Goal: Information Seeking & Learning: Learn about a topic

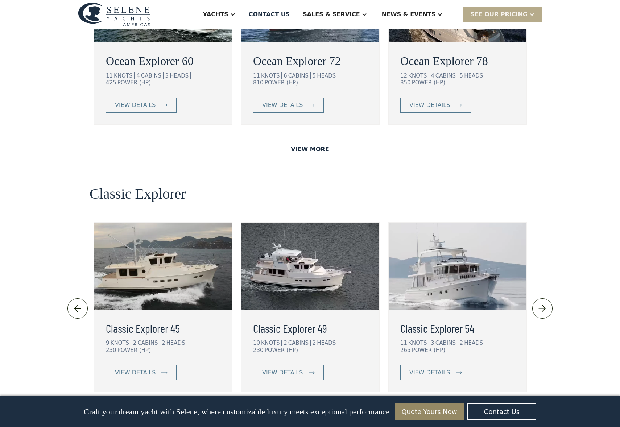
scroll to position [1307, 0]
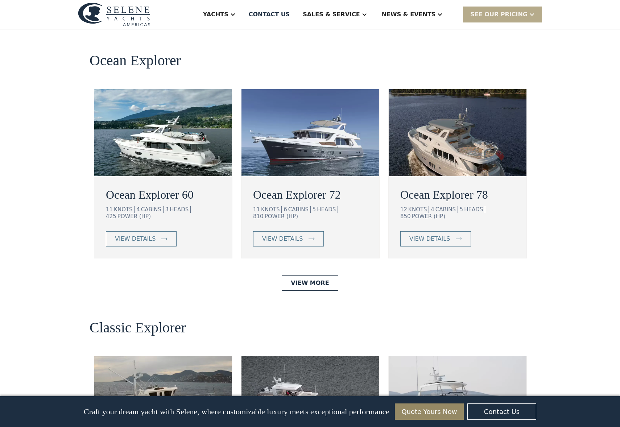
click at [169, 186] on h2 "Ocean Explorer 60" at bounding box center [163, 194] width 115 height 17
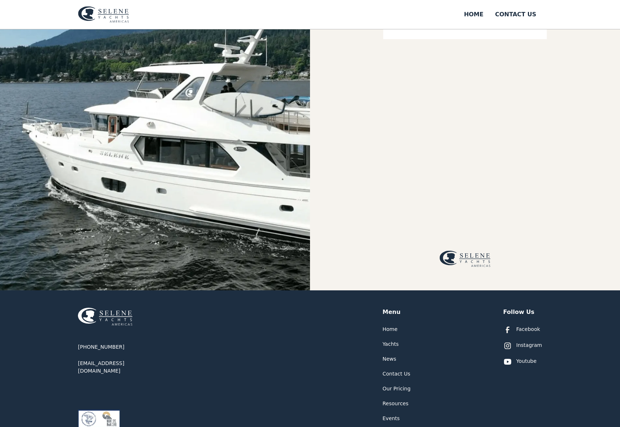
scroll to position [246, 0]
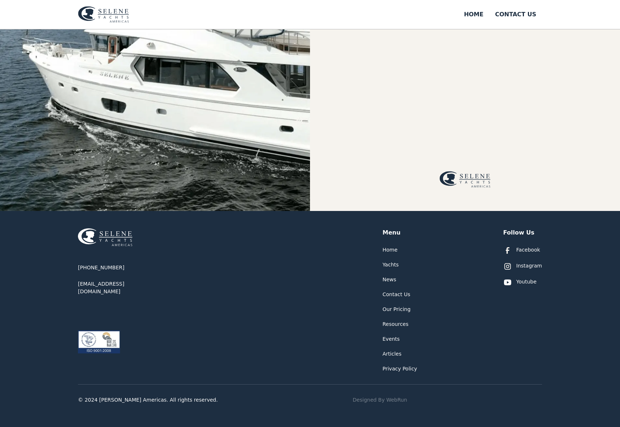
click at [390, 264] on div "Yachts" at bounding box center [391, 265] width 16 height 8
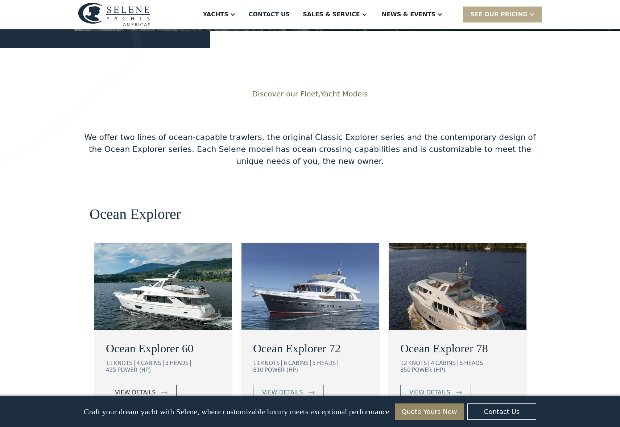
click at [166, 385] on link "view details" at bounding box center [141, 392] width 71 height 15
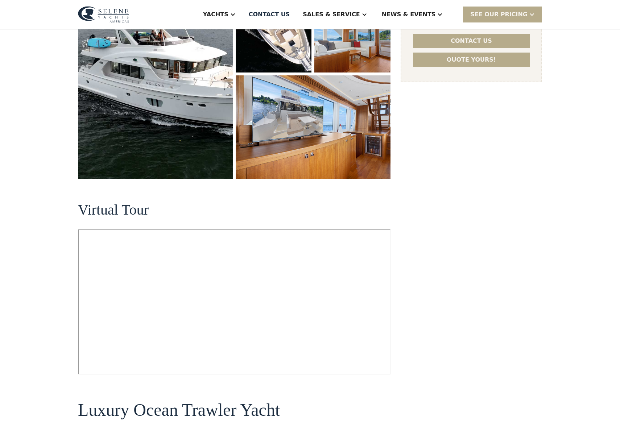
scroll to position [63, 0]
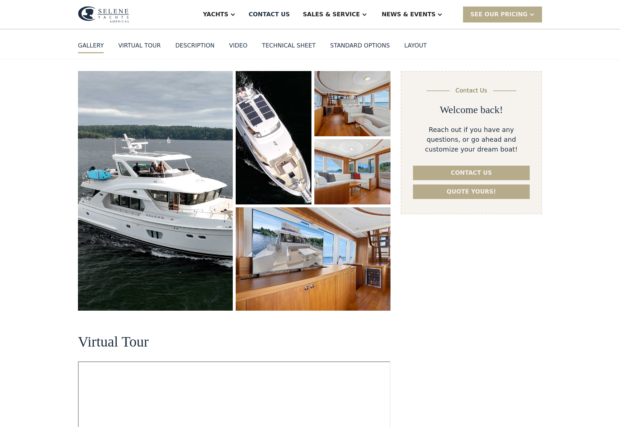
click at [170, 148] on img "open lightbox" at bounding box center [155, 191] width 155 height 240
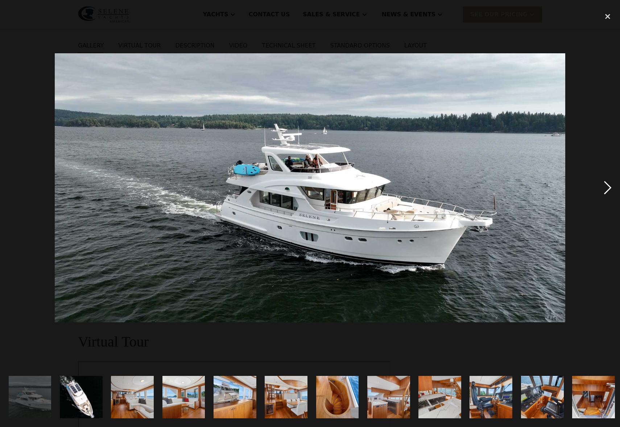
click at [605, 189] on div "next image" at bounding box center [608, 188] width 25 height 359
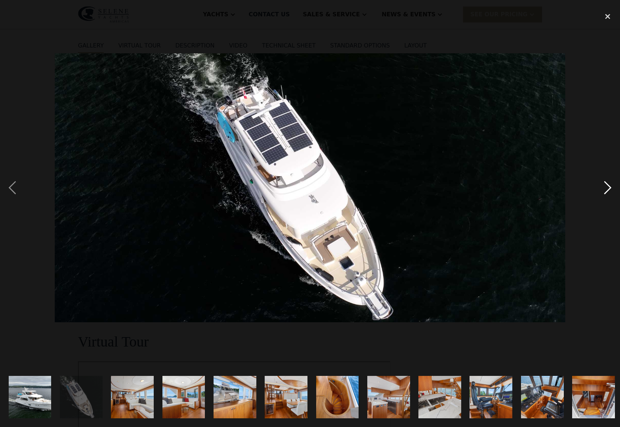
click at [605, 189] on div "next image" at bounding box center [608, 188] width 25 height 359
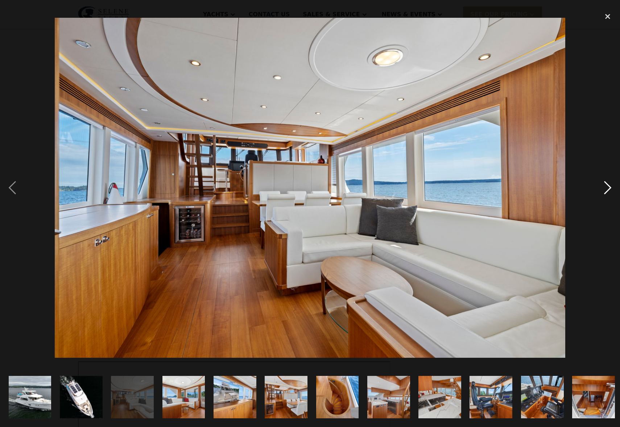
click at [605, 189] on div "next image" at bounding box center [608, 188] width 25 height 359
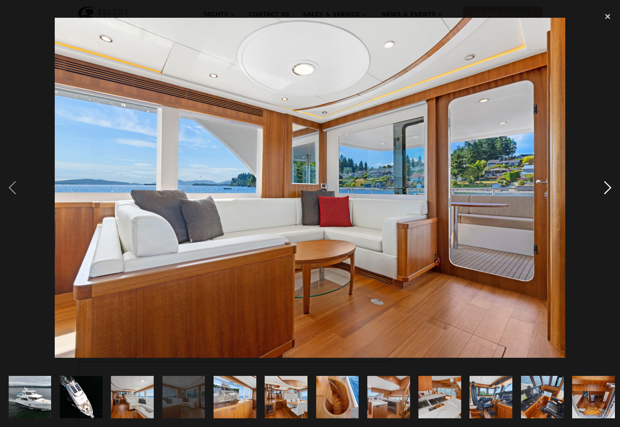
click at [605, 189] on div "next image" at bounding box center [608, 188] width 25 height 359
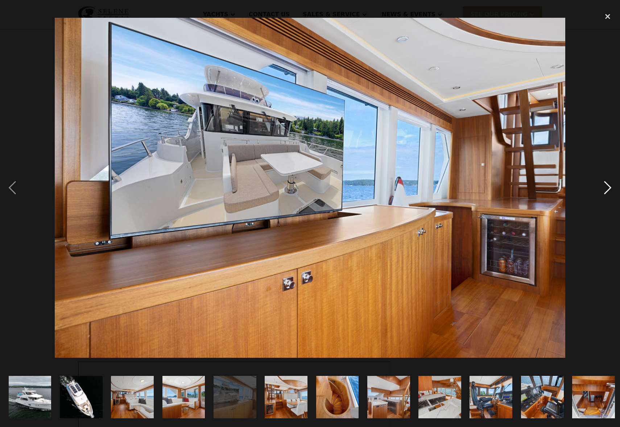
click at [605, 189] on div "next image" at bounding box center [608, 188] width 25 height 359
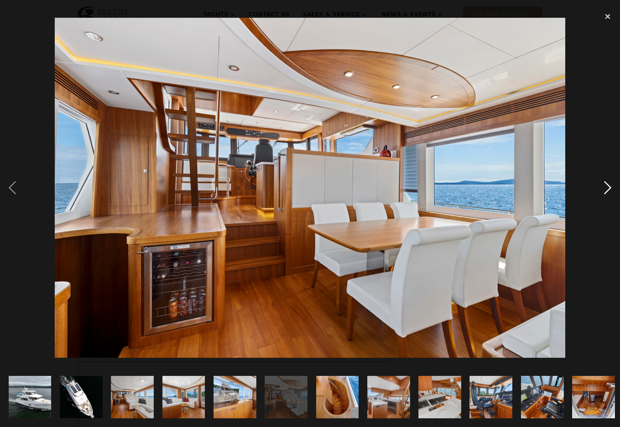
click at [605, 189] on div "next image" at bounding box center [608, 188] width 25 height 359
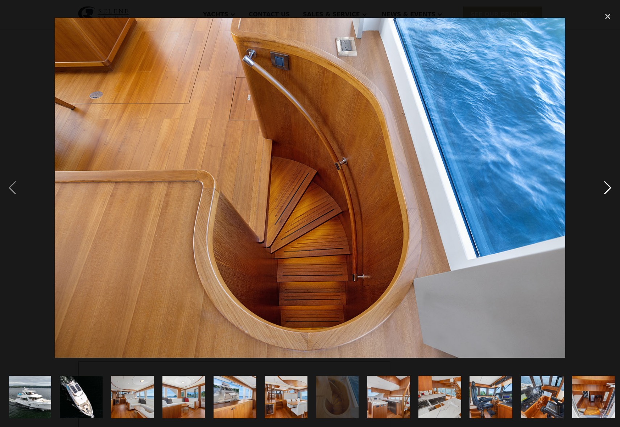
click at [605, 189] on div "next image" at bounding box center [608, 188] width 25 height 359
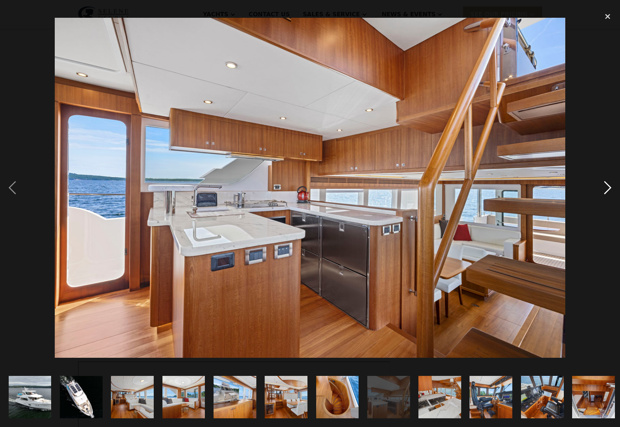
click at [605, 189] on div "next image" at bounding box center [608, 188] width 25 height 359
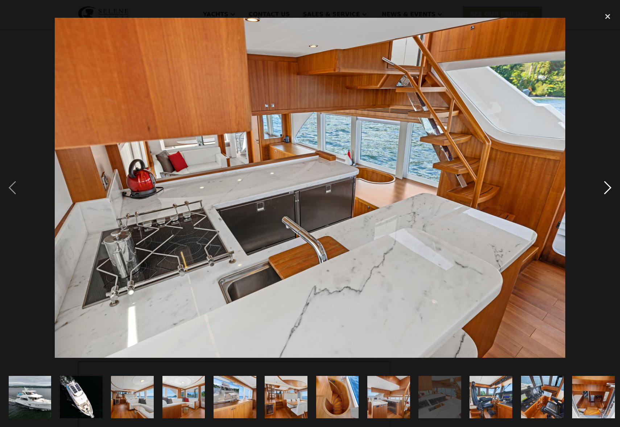
click at [605, 189] on div "next image" at bounding box center [608, 188] width 25 height 359
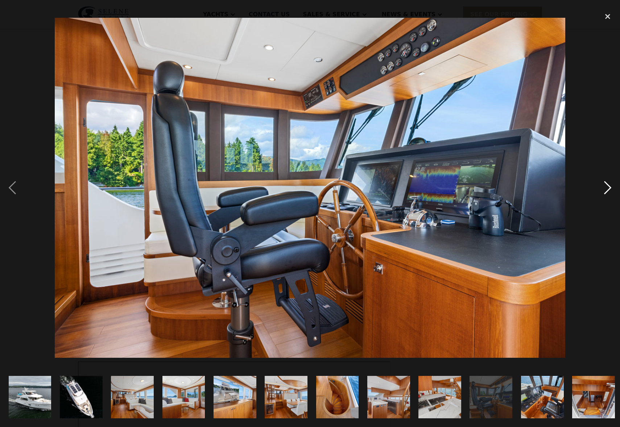
click at [605, 189] on div "next image" at bounding box center [608, 188] width 25 height 359
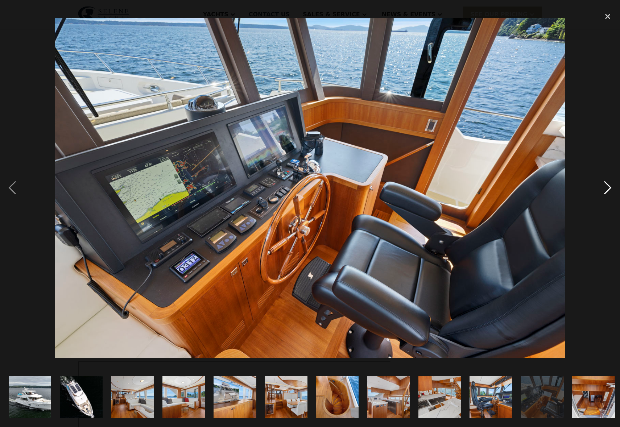
click at [605, 189] on div "next image" at bounding box center [608, 188] width 25 height 359
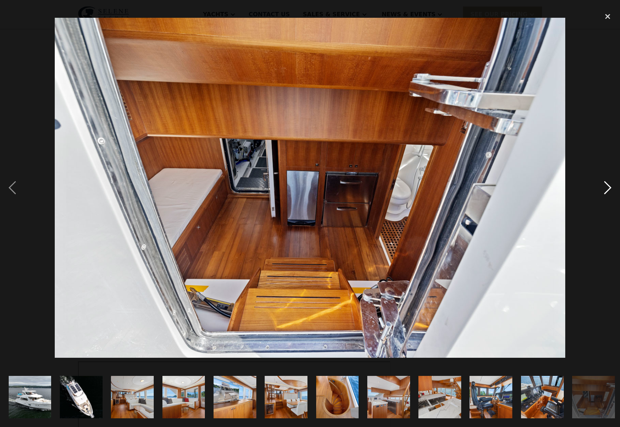
click at [605, 189] on div "next image" at bounding box center [608, 188] width 25 height 359
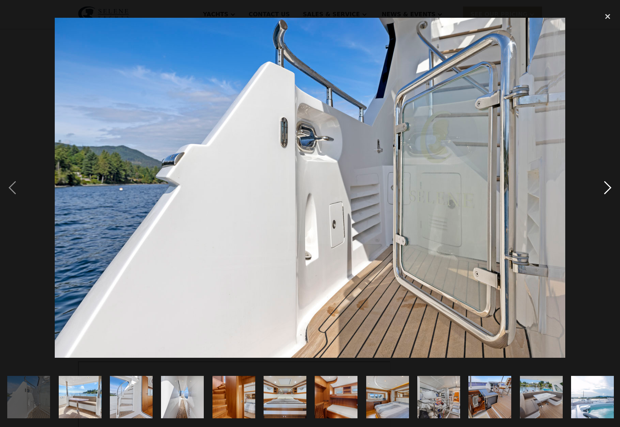
scroll to position [0, 620]
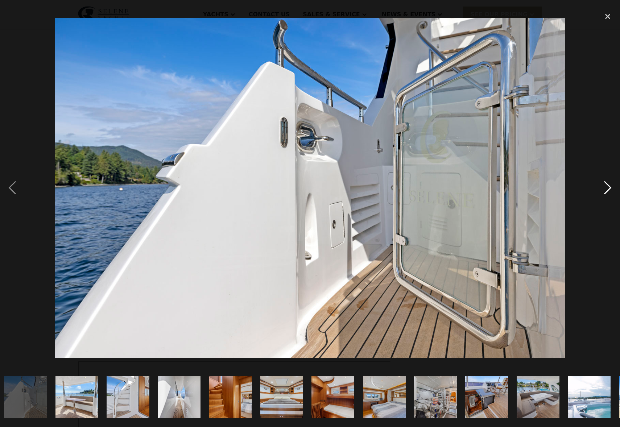
click at [605, 189] on div "next image" at bounding box center [608, 188] width 25 height 359
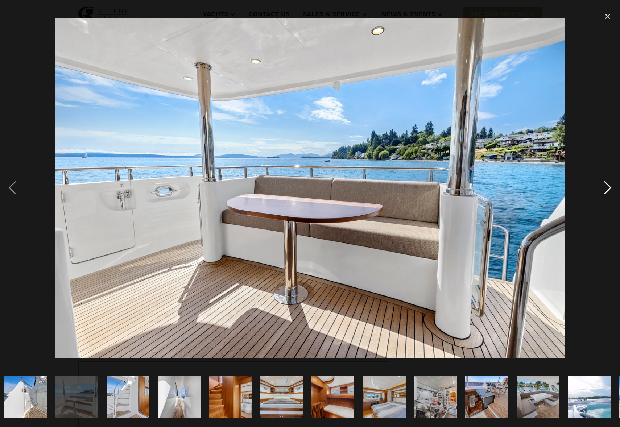
click at [605, 189] on div "next image" at bounding box center [608, 188] width 25 height 359
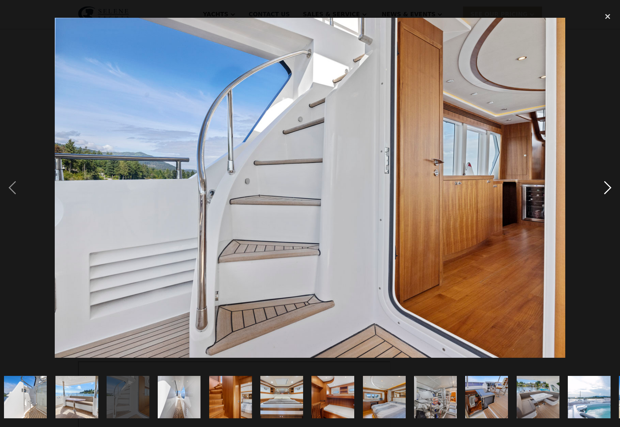
click at [605, 189] on div "next image" at bounding box center [608, 188] width 25 height 359
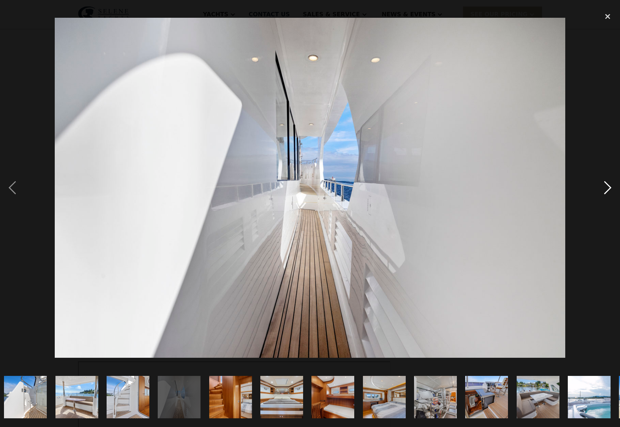
click at [605, 189] on div "next image" at bounding box center [608, 188] width 25 height 359
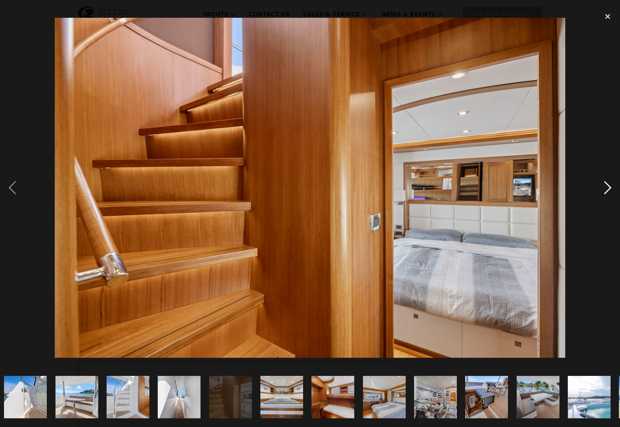
click at [605, 189] on div "next image" at bounding box center [608, 188] width 25 height 359
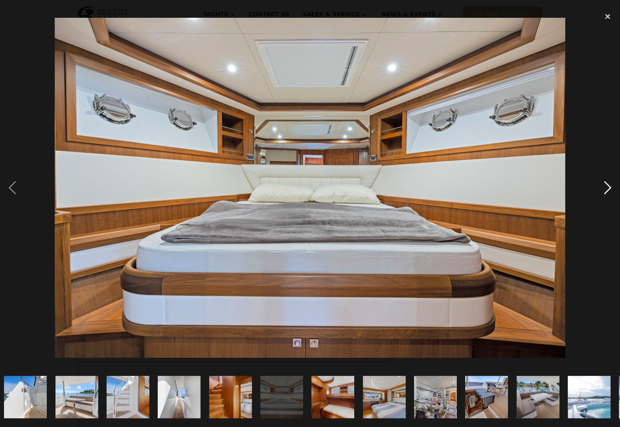
click at [605, 189] on div "next image" at bounding box center [608, 188] width 25 height 359
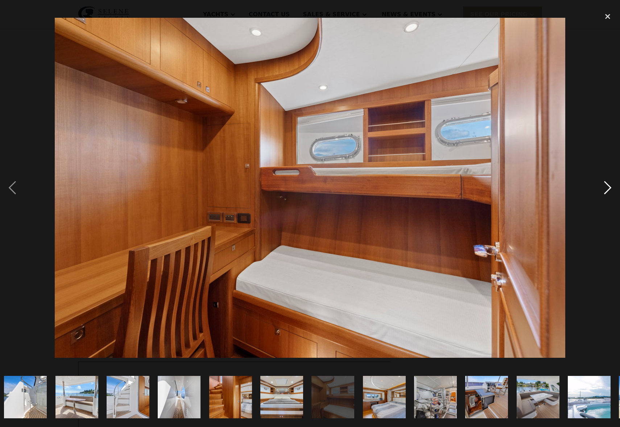
click at [605, 189] on div "next image" at bounding box center [608, 188] width 25 height 359
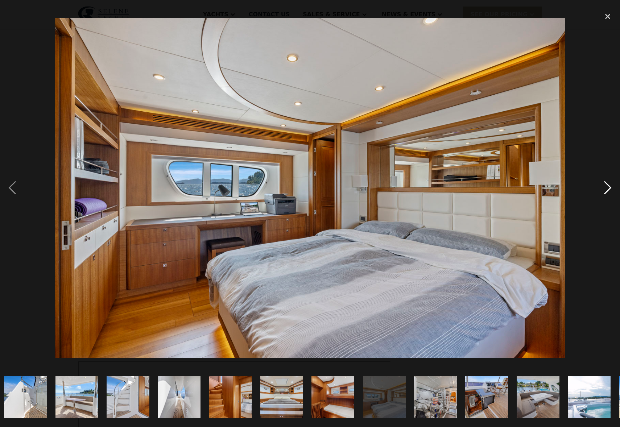
click at [605, 189] on div "next image" at bounding box center [608, 188] width 25 height 359
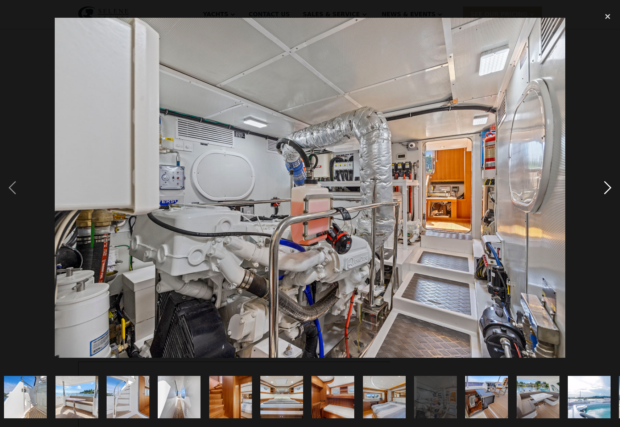
click at [605, 189] on div "next image" at bounding box center [608, 188] width 25 height 359
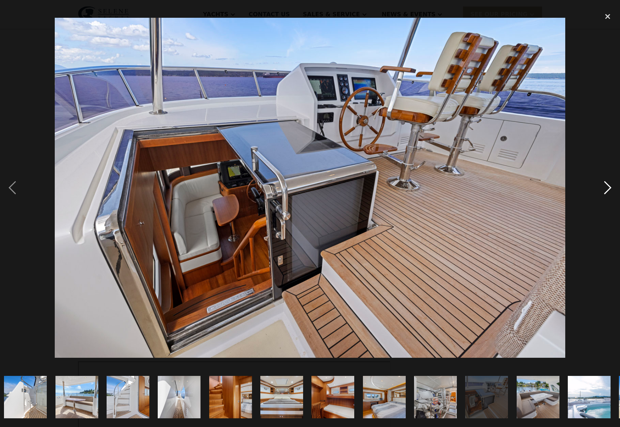
click at [605, 189] on div "next image" at bounding box center [608, 188] width 25 height 359
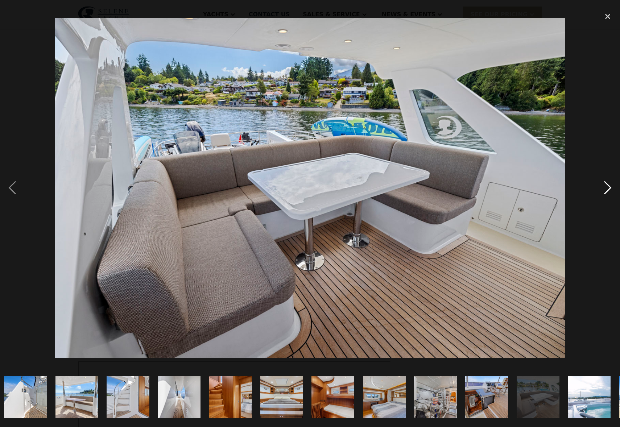
click at [605, 189] on div "next image" at bounding box center [608, 188] width 25 height 359
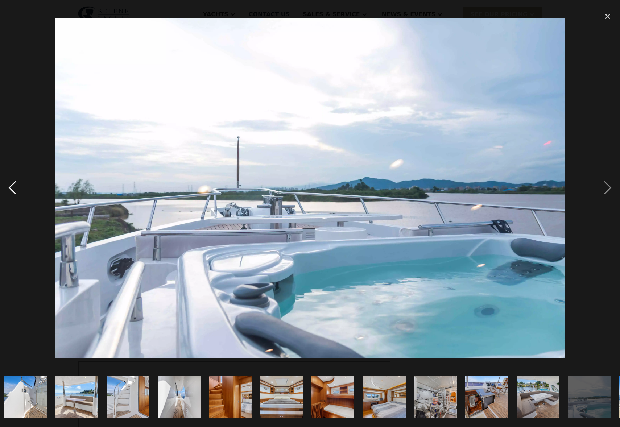
click at [15, 184] on div "previous image" at bounding box center [12, 188] width 25 height 359
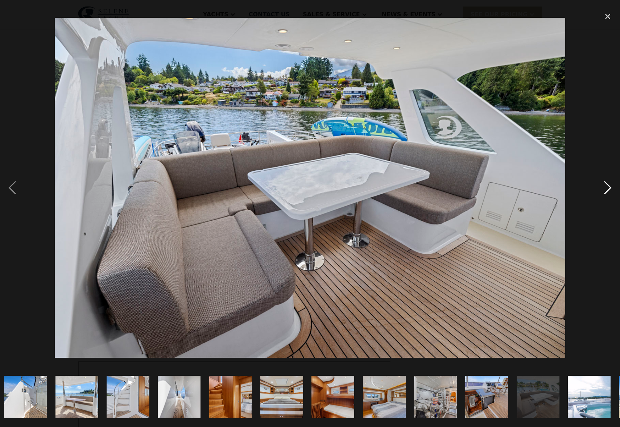
click at [608, 188] on div "next image" at bounding box center [608, 188] width 25 height 359
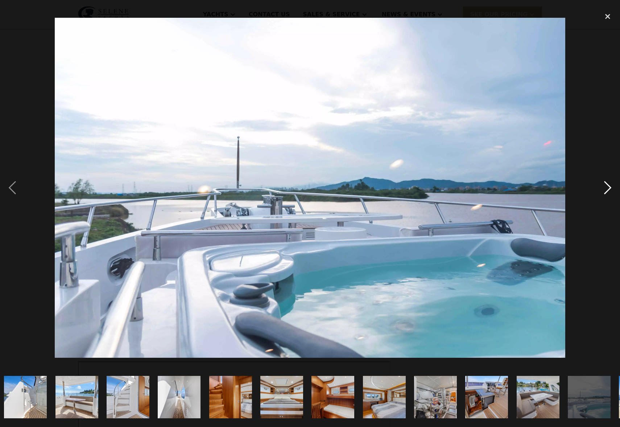
click at [608, 188] on div "next image" at bounding box center [608, 188] width 25 height 359
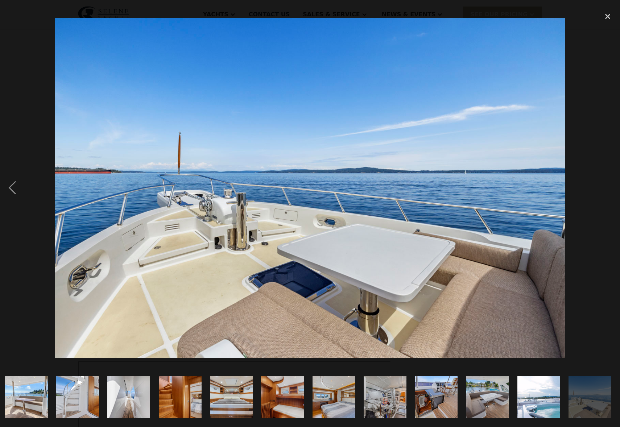
scroll to position [0, 670]
click at [608, 188] on div "next image" at bounding box center [608, 188] width 25 height 359
click at [607, 16] on div "close lightbox" at bounding box center [608, 17] width 25 height 16
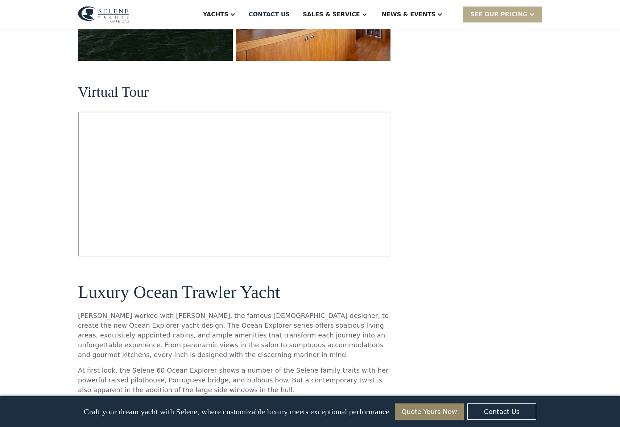
scroll to position [347, 0]
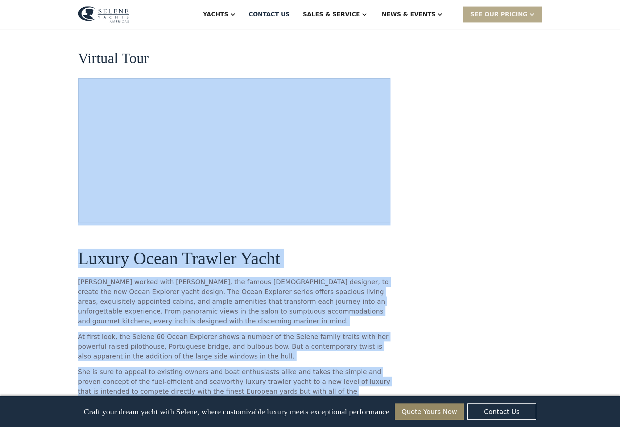
drag, startPoint x: 407, startPoint y: 137, endPoint x: 389, endPoint y: 139, distance: 19.0
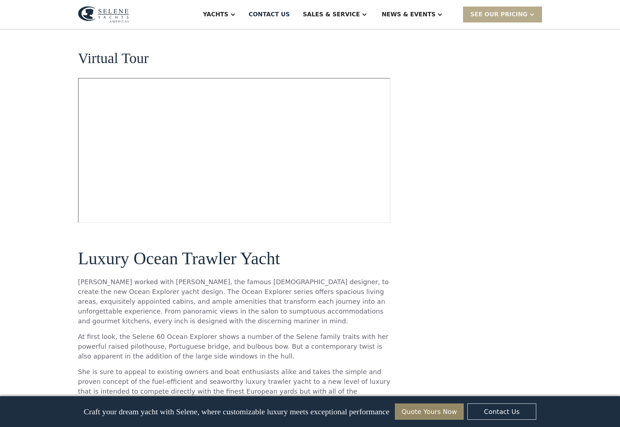
click at [179, 44] on div "Virtual Tour" at bounding box center [234, 125] width 313 height 196
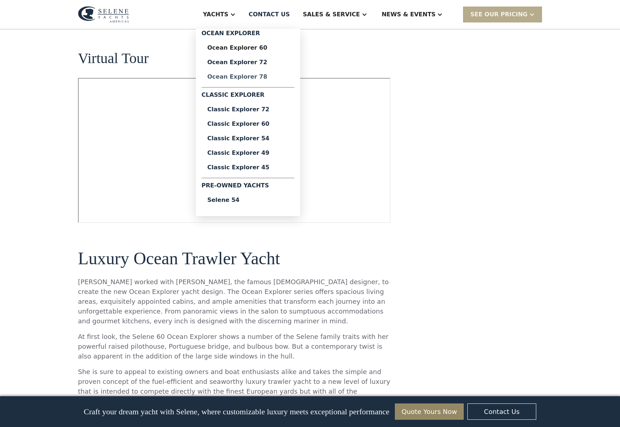
click at [263, 76] on div "Ocean Explorer 78" at bounding box center [248, 77] width 81 height 6
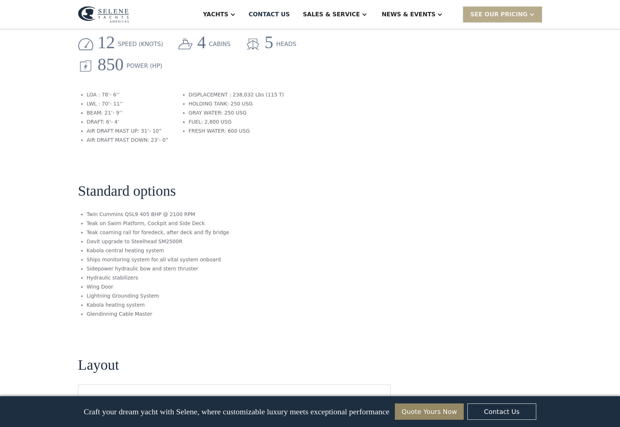
scroll to position [1010, 0]
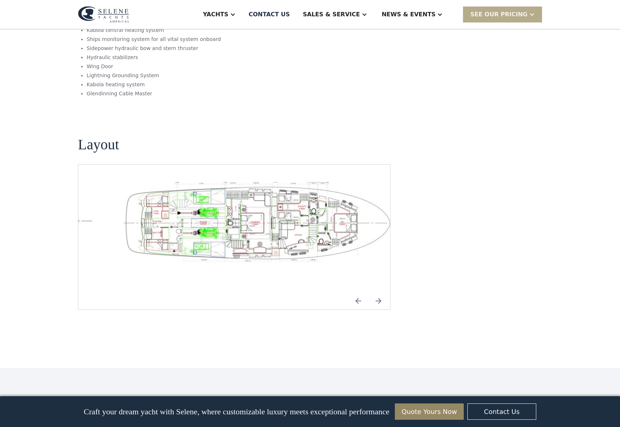
click at [299, 182] on img "open lightbox" at bounding box center [257, 223] width 300 height 83
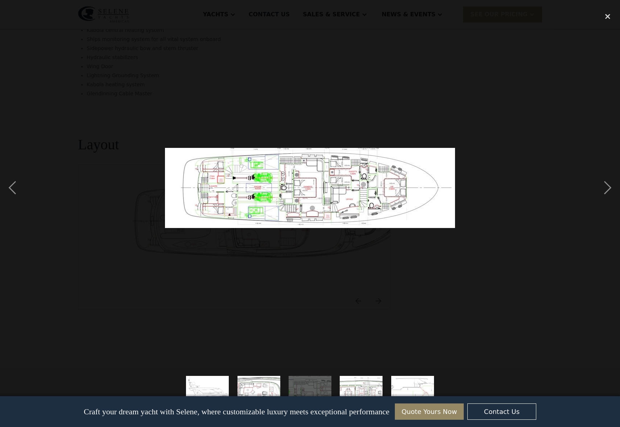
drag, startPoint x: 328, startPoint y: 187, endPoint x: 403, endPoint y: 209, distance: 78.2
click at [403, 208] on img at bounding box center [310, 188] width 290 height 80
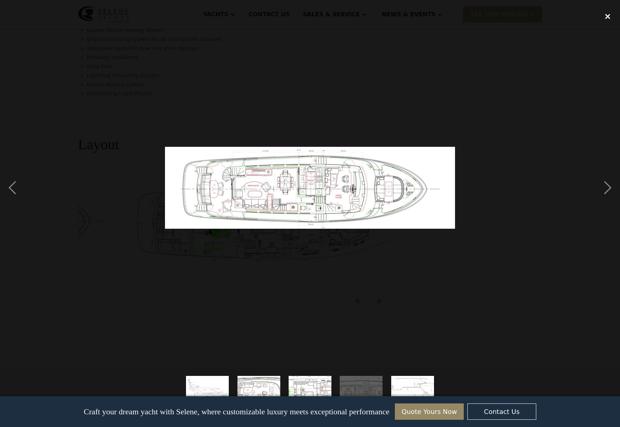
click at [608, 12] on div "close lightbox" at bounding box center [608, 17] width 25 height 16
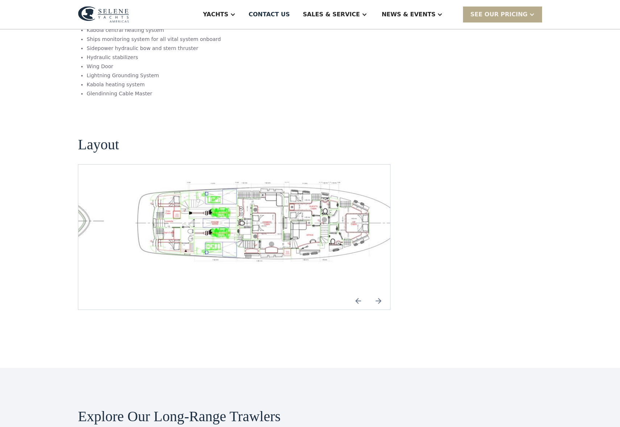
scroll to position [32, 0]
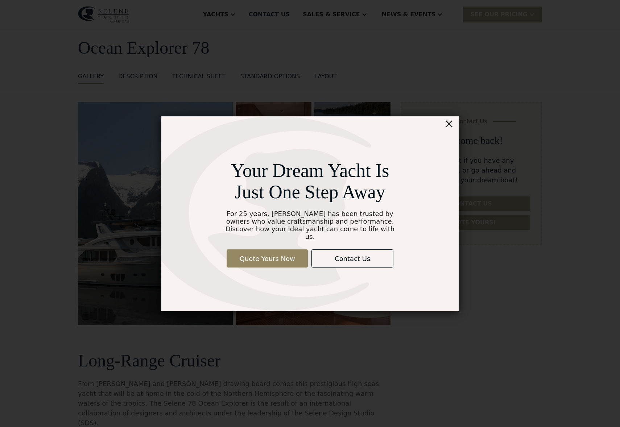
click at [451, 127] on div "×" at bounding box center [449, 123] width 11 height 15
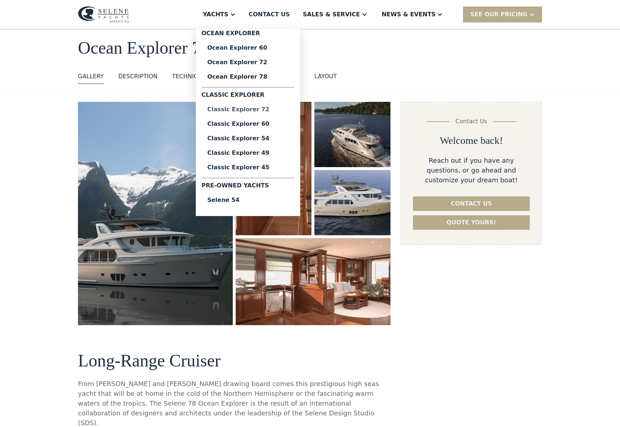
click at [265, 108] on div "Classic Explorer 72" at bounding box center [248, 110] width 81 height 6
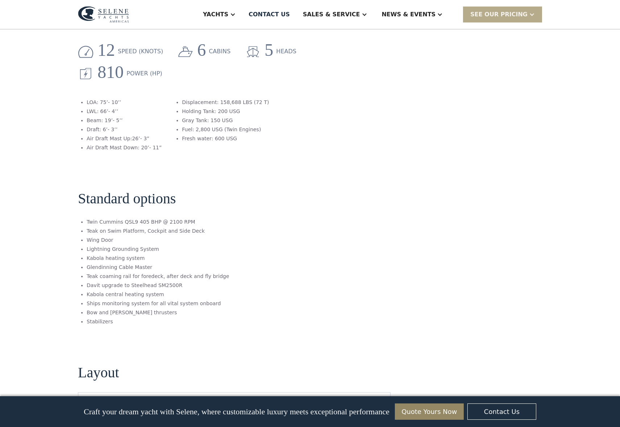
scroll to position [857, 0]
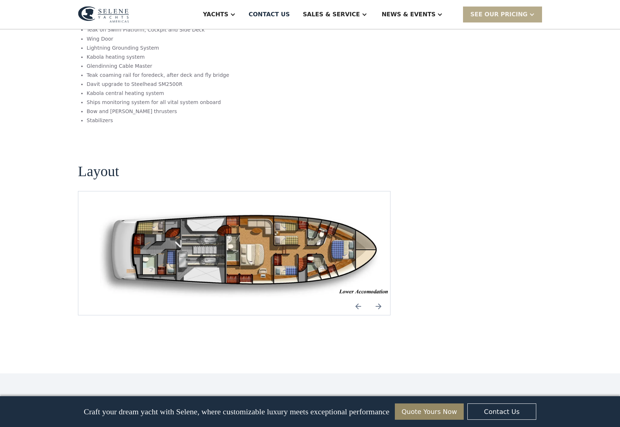
click at [264, 209] on img "open lightbox" at bounding box center [246, 253] width 300 height 89
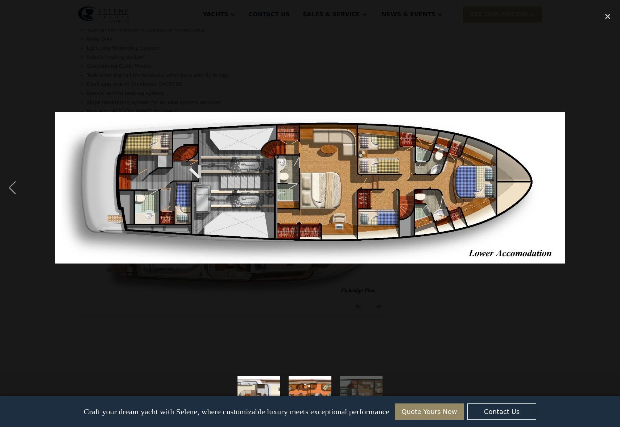
click at [248, 204] on img at bounding box center [310, 188] width 511 height 152
click at [15, 186] on div "previous image" at bounding box center [12, 188] width 25 height 359
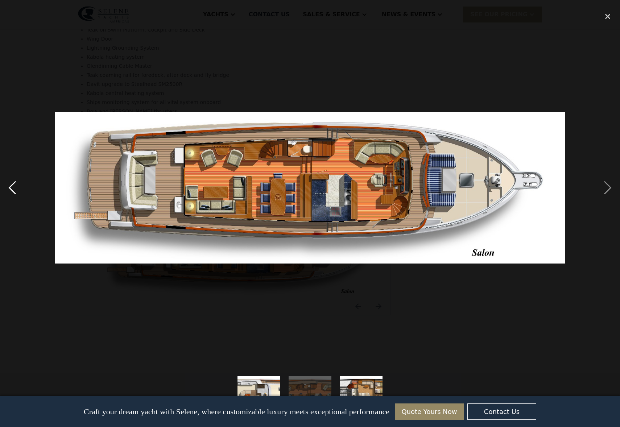
click at [15, 186] on div "previous image" at bounding box center [12, 188] width 25 height 359
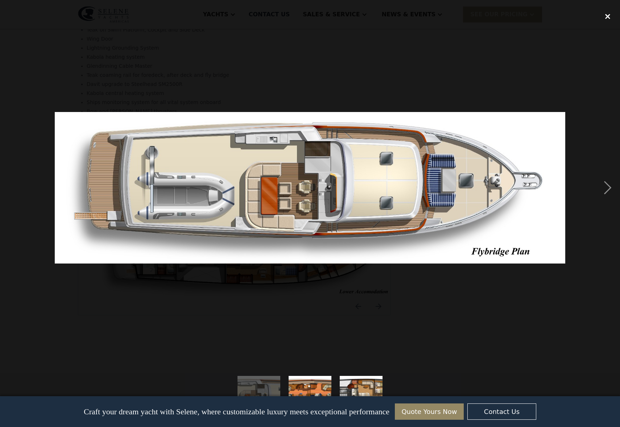
click at [611, 9] on div "close lightbox" at bounding box center [608, 17] width 25 height 16
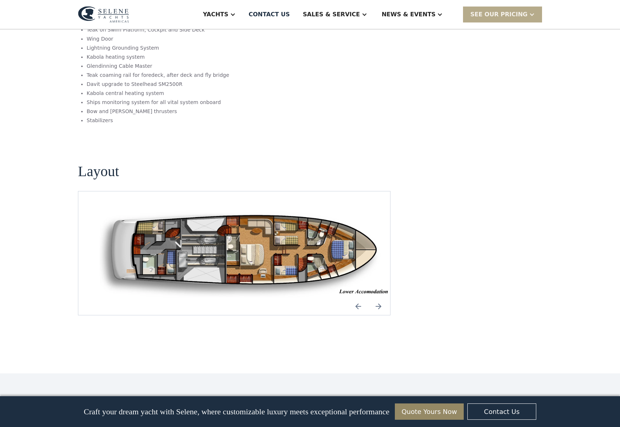
scroll to position [40, 0]
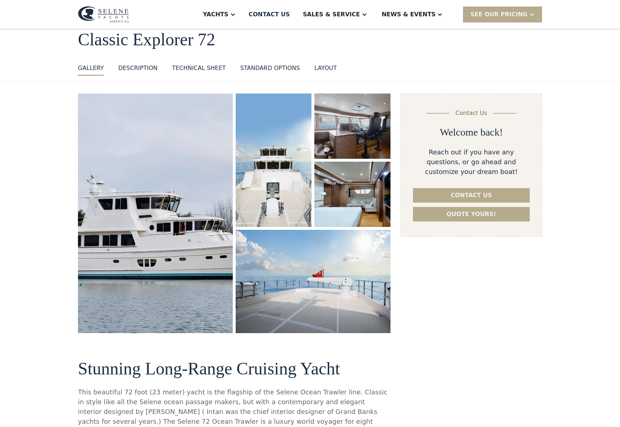
click at [134, 64] on div "DESCRIPTION" at bounding box center [137, 68] width 39 height 9
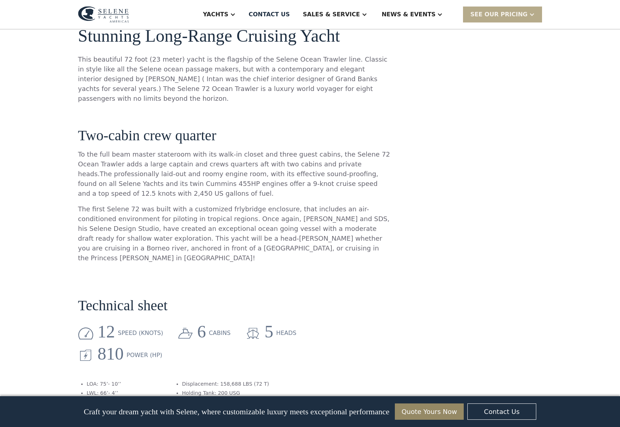
scroll to position [374, 0]
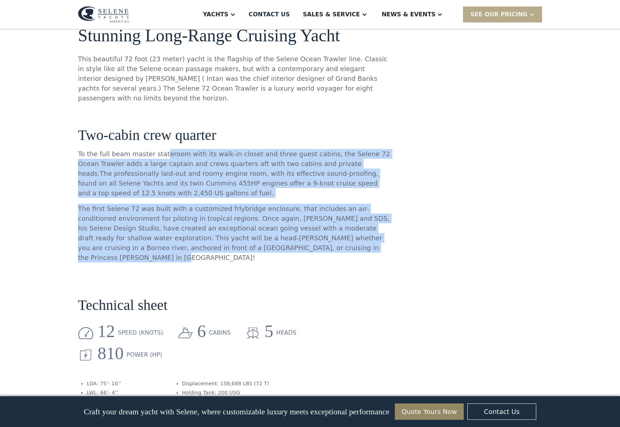
drag, startPoint x: 159, startPoint y: 148, endPoint x: 301, endPoint y: 239, distance: 168.4
click at [301, 239] on div "Stunning Long-Range Cruising Yacht This beautiful 72 foot (23 meter) yacht is t…" at bounding box center [234, 142] width 313 height 251
click at [301, 239] on p "The first Selene 72 was built with a customized frlybridge enclosure, that incl…" at bounding box center [234, 233] width 313 height 59
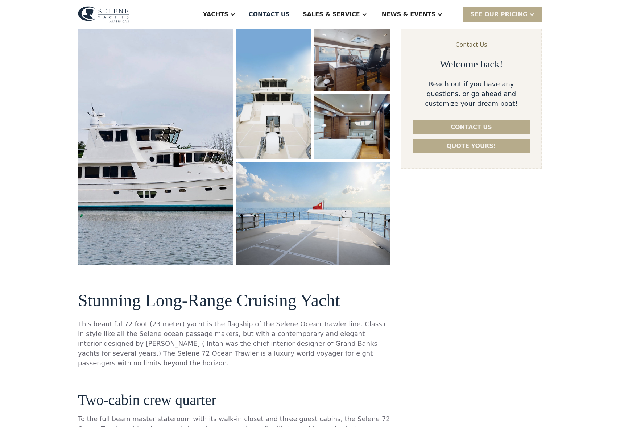
scroll to position [0, 0]
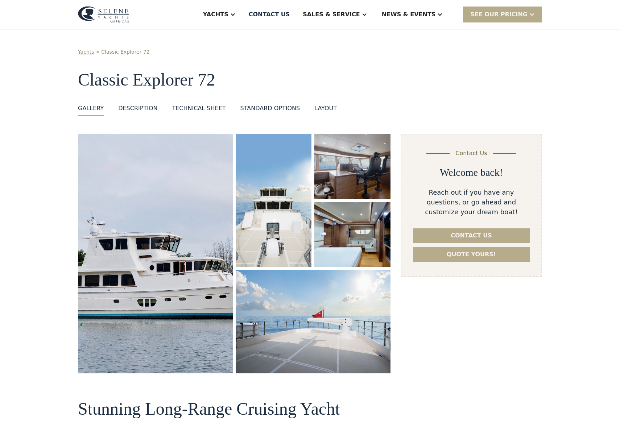
click at [326, 107] on div "layout" at bounding box center [326, 108] width 22 height 9
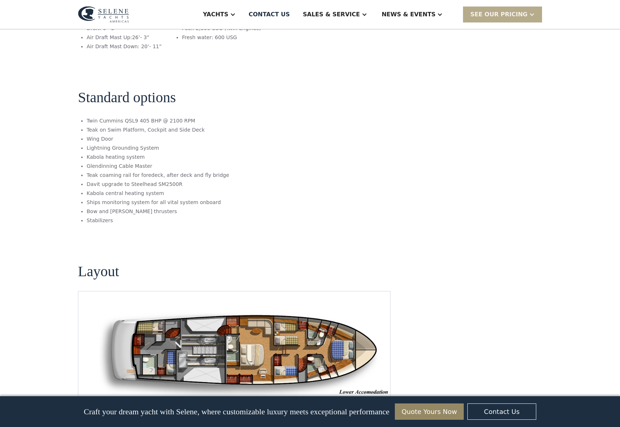
scroll to position [720, 0]
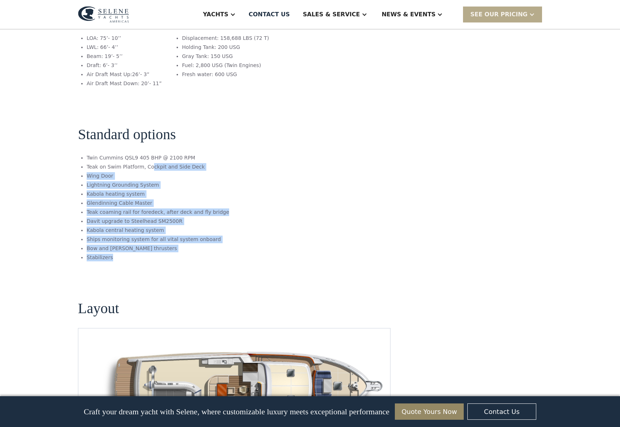
drag, startPoint x: 149, startPoint y: 124, endPoint x: 198, endPoint y: 218, distance: 107.0
click at [198, 218] on ul "Twin Cummins QSL9 405 BHP @ 2100 RPM Teak on Swim Platform, Cockpit and Side De…" at bounding box center [153, 208] width 151 height 109
click at [198, 254] on li "Stabilizers" at bounding box center [158, 258] width 143 height 8
drag, startPoint x: 198, startPoint y: 219, endPoint x: 132, endPoint y: 136, distance: 106.0
click at [132, 154] on ul "Twin Cummins QSL9 405 BHP @ 2100 RPM Teak on Swim Platform, Cockpit and Side De…" at bounding box center [153, 208] width 151 height 109
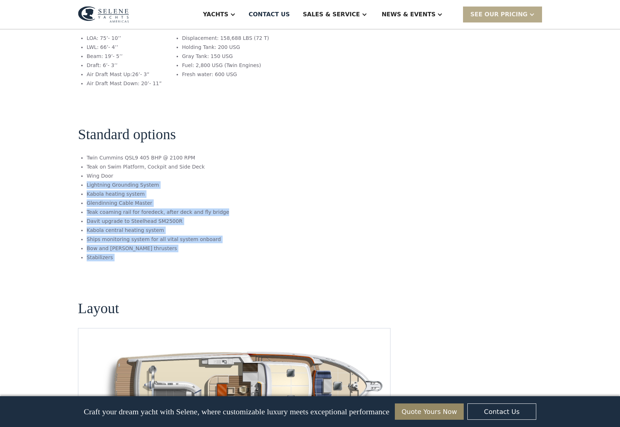
click at [132, 172] on li "Wing Door" at bounding box center [158, 176] width 143 height 8
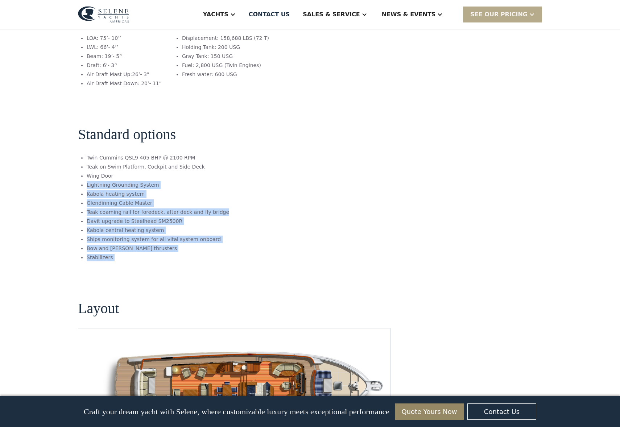
drag, startPoint x: 132, startPoint y: 136, endPoint x: 211, endPoint y: 215, distance: 111.6
click at [211, 215] on ul "Twin Cummins QSL9 405 BHP @ 2100 RPM Teak on Swim Platform, Cockpit and Side De…" at bounding box center [153, 208] width 151 height 109
click at [211, 254] on li "Stabilizers" at bounding box center [158, 258] width 143 height 8
drag, startPoint x: 187, startPoint y: 177, endPoint x: 159, endPoint y: 140, distance: 46.2
click at [161, 154] on ul "Twin Cummins QSL9 405 BHP @ 2100 RPM Teak on Swim Platform, Cockpit and Side De…" at bounding box center [153, 208] width 151 height 109
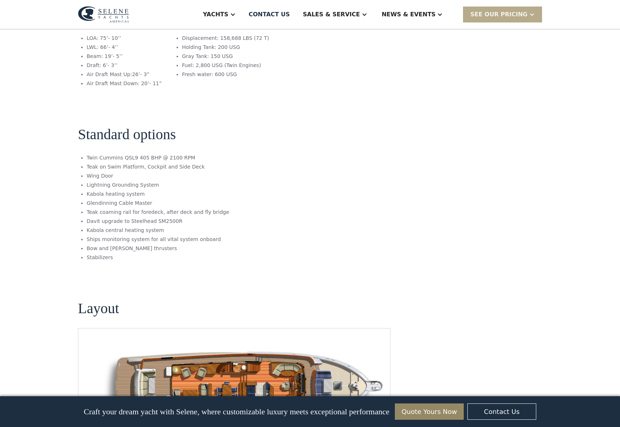
click at [159, 181] on li "Lightning Grounding System" at bounding box center [158, 185] width 143 height 8
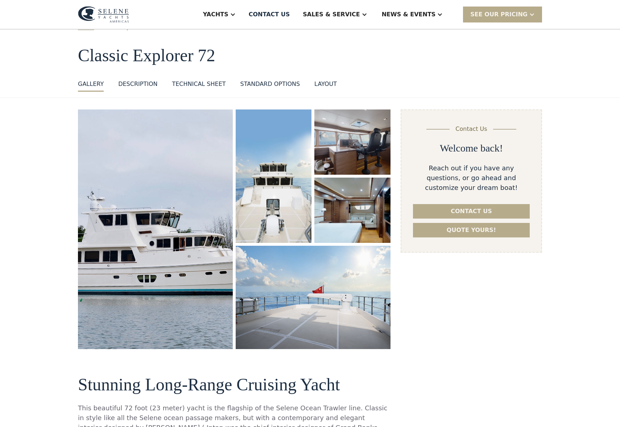
scroll to position [0, 0]
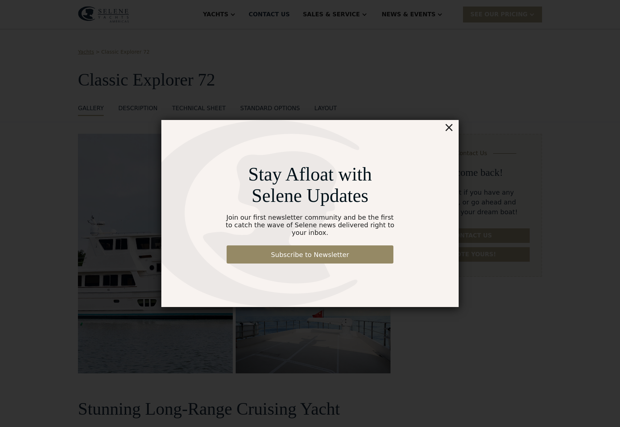
click at [450, 132] on div "×" at bounding box center [449, 127] width 11 height 15
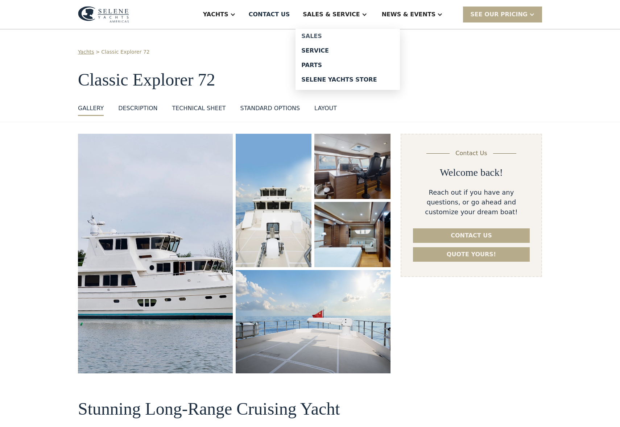
click at [342, 34] on div "Sales" at bounding box center [348, 36] width 93 height 6
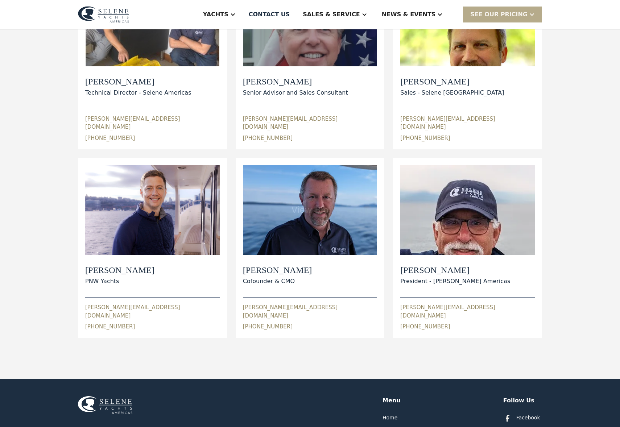
scroll to position [190, 0]
